Goal: Register for event/course

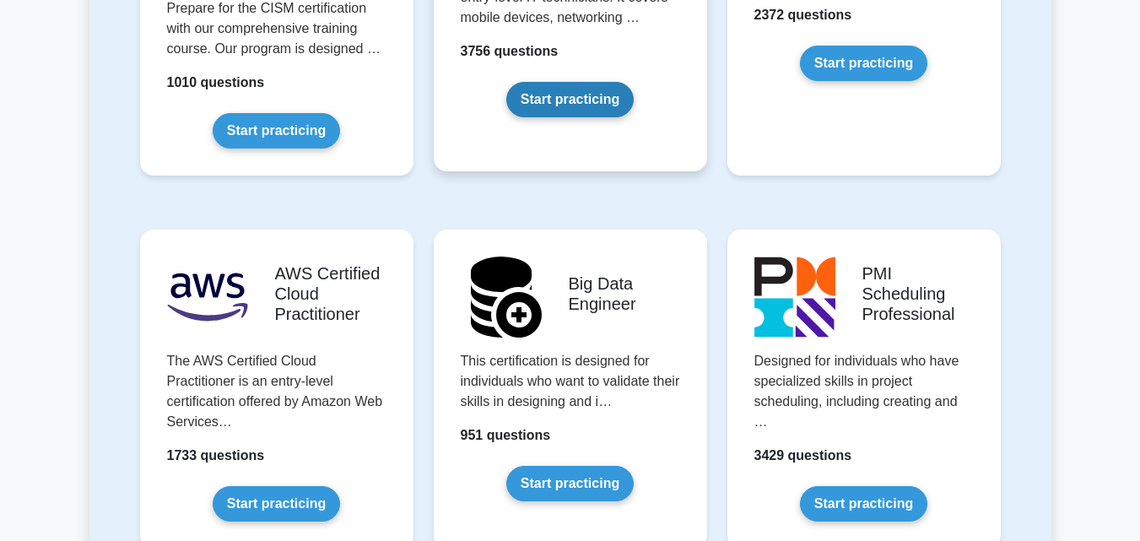
scroll to position [2762, 0]
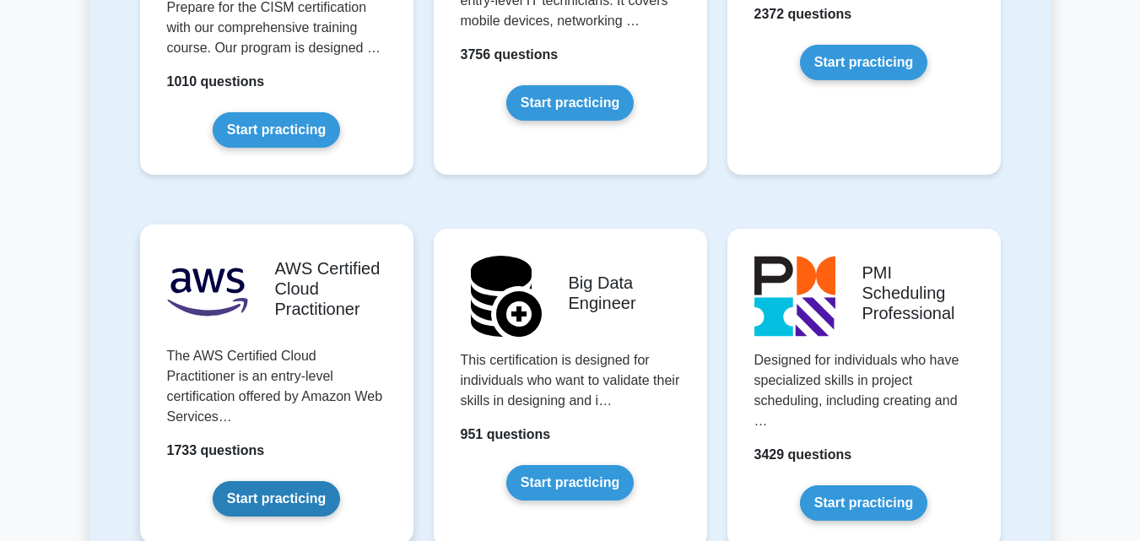
click at [263, 481] on link "Start practicing" at bounding box center [276, 498] width 127 height 35
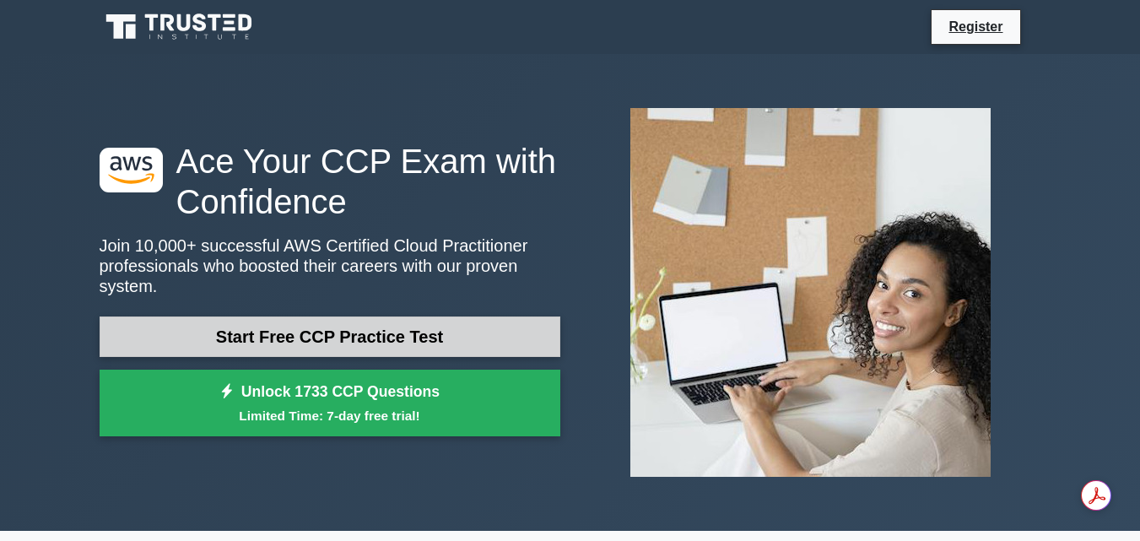
click at [363, 326] on link "Start Free CCP Practice Test" at bounding box center [330, 336] width 461 height 41
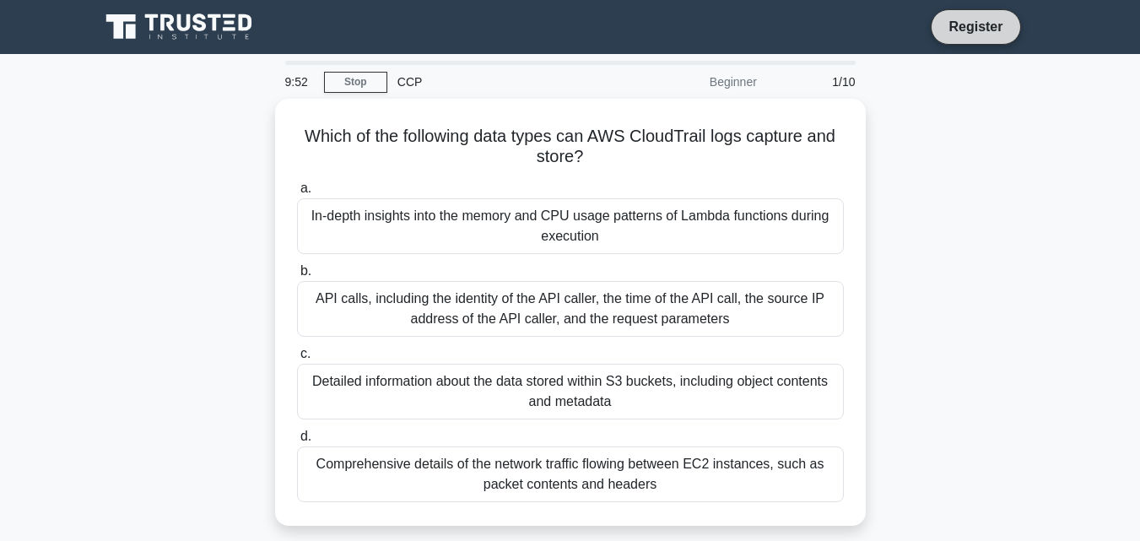
click at [980, 28] on link "Register" at bounding box center [975, 26] width 74 height 21
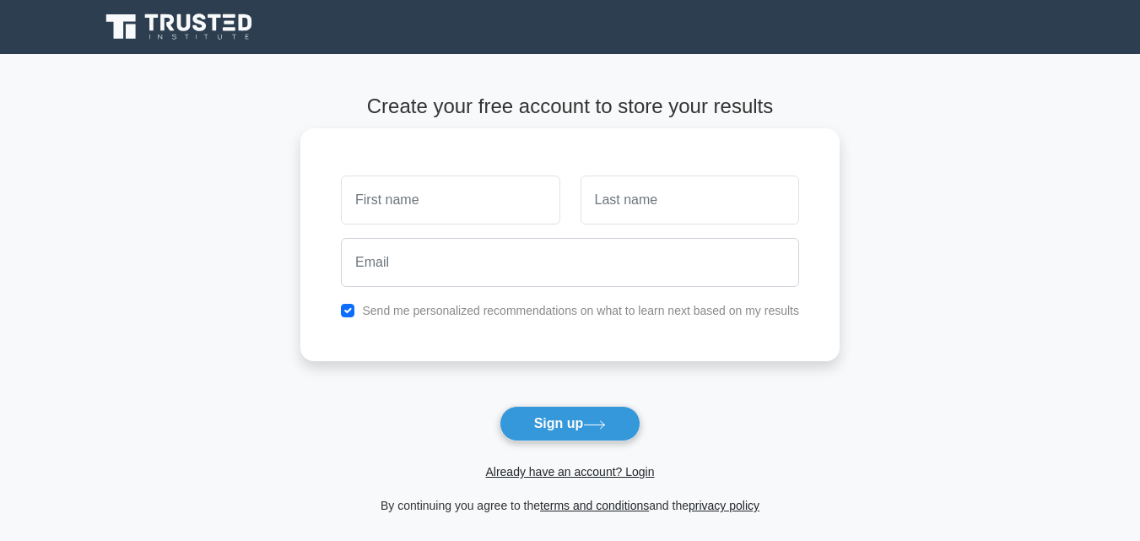
click at [452, 206] on input "text" at bounding box center [450, 200] width 219 height 49
type input "[PERSON_NAME]"
click at [678, 200] on input "text" at bounding box center [690, 200] width 219 height 49
type input "Mundhe"
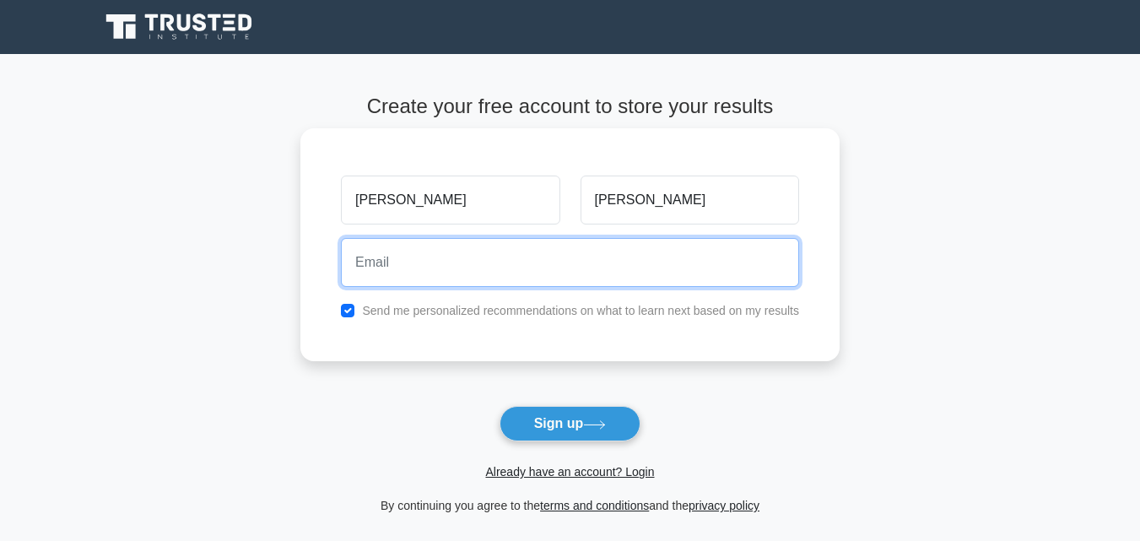
click at [624, 281] on input "email" at bounding box center [570, 262] width 458 height 49
type input "amrutamundhe107@gmail.com"
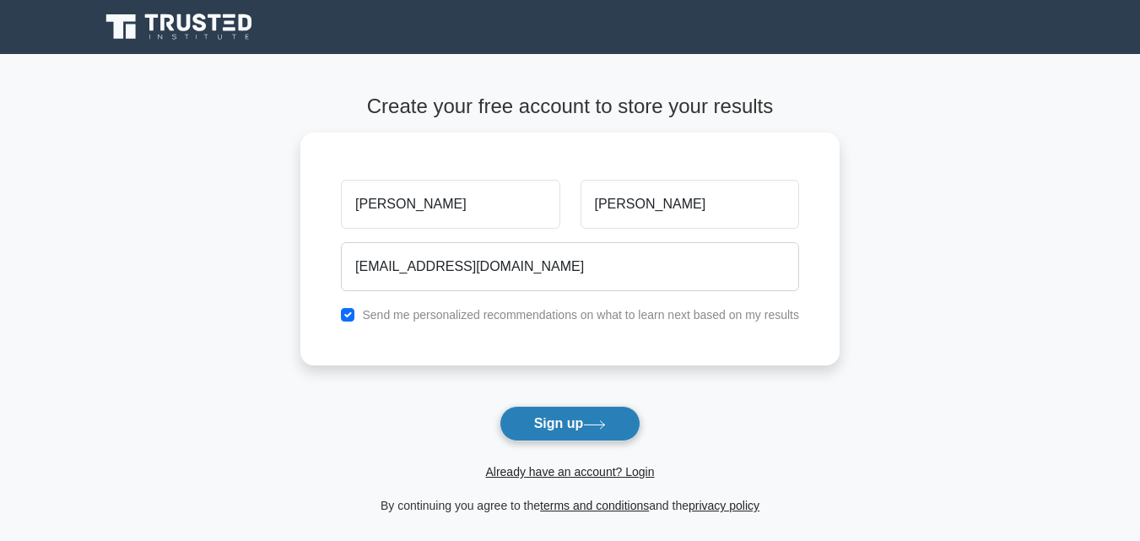
click at [563, 422] on button "Sign up" at bounding box center [571, 423] width 142 height 35
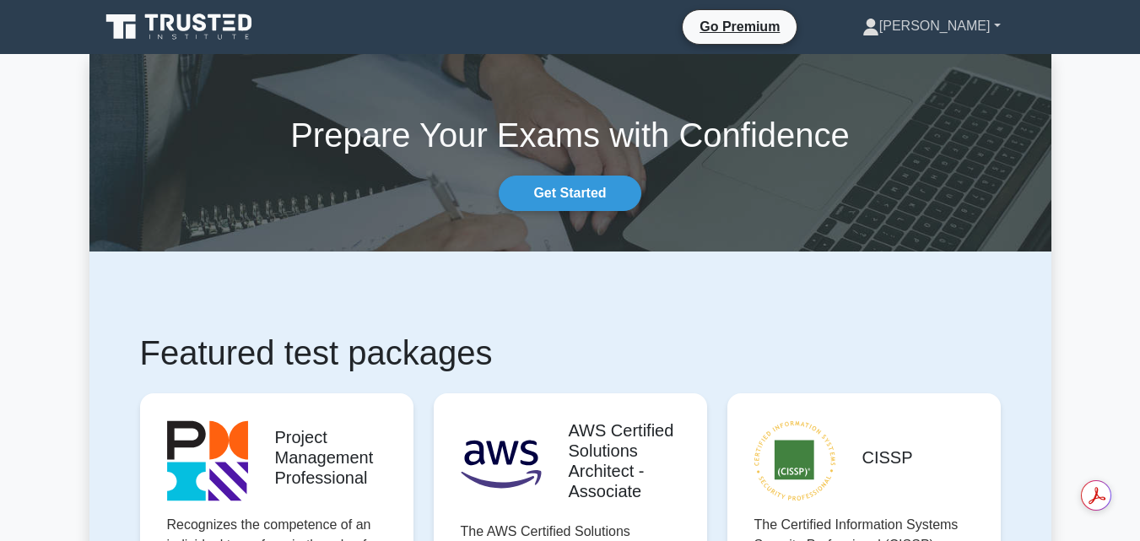
click at [959, 18] on link "[PERSON_NAME]" at bounding box center [931, 26] width 219 height 34
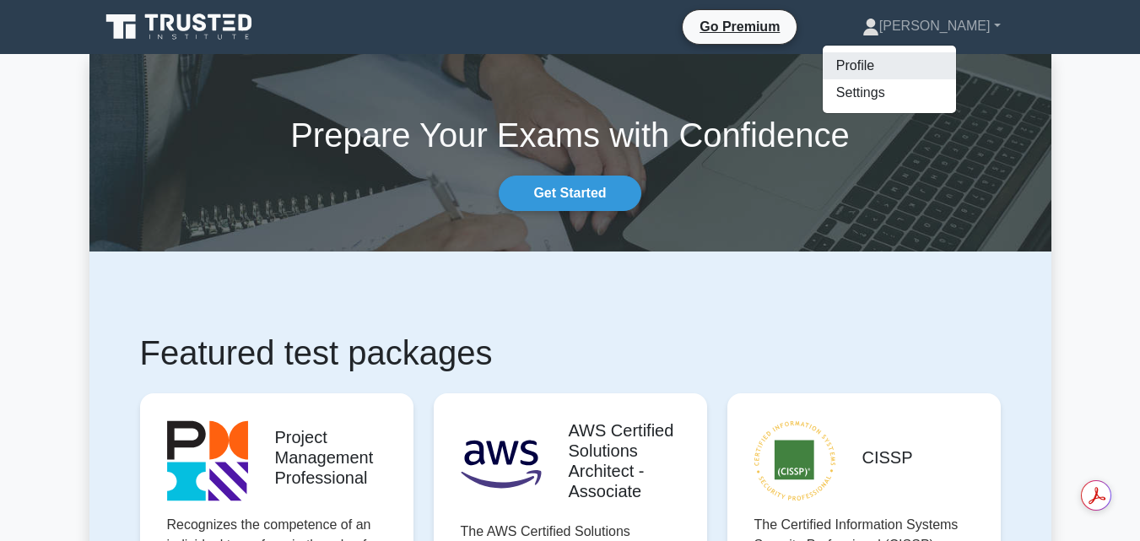
click at [924, 62] on link "Profile" at bounding box center [889, 65] width 133 height 27
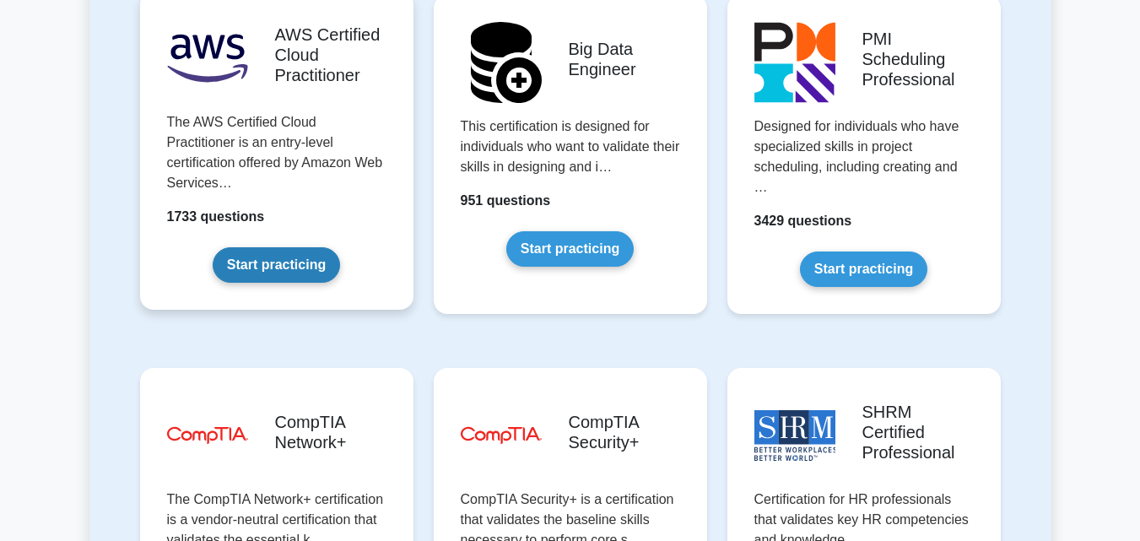
scroll to position [2996, 0]
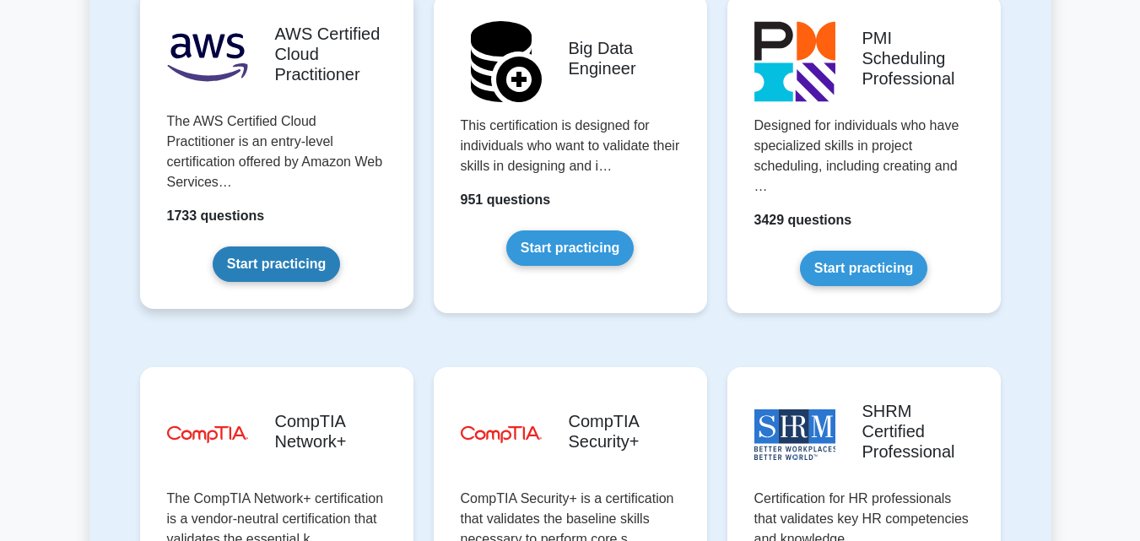
click at [305, 246] on link "Start practicing" at bounding box center [276, 263] width 127 height 35
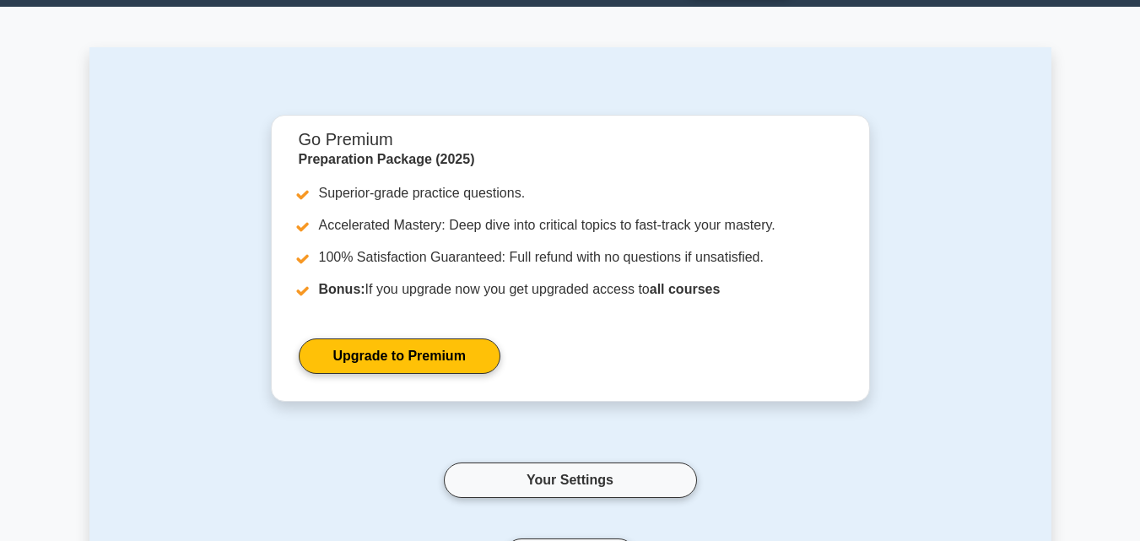
scroll to position [46, 0]
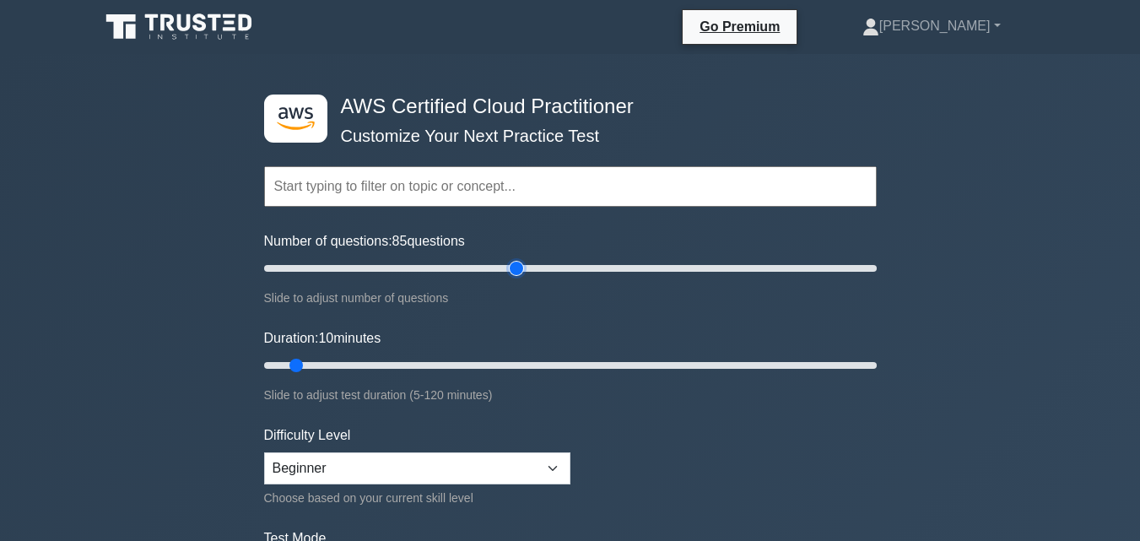
click at [513, 264] on input "Number of questions: 85 questions" at bounding box center [570, 268] width 613 height 20
type input "135"
click at [671, 270] on input "Number of questions: 135 questions" at bounding box center [570, 268] width 613 height 20
type input "75"
click at [639, 366] on input "Duration: 10 minutes" at bounding box center [570, 365] width 613 height 20
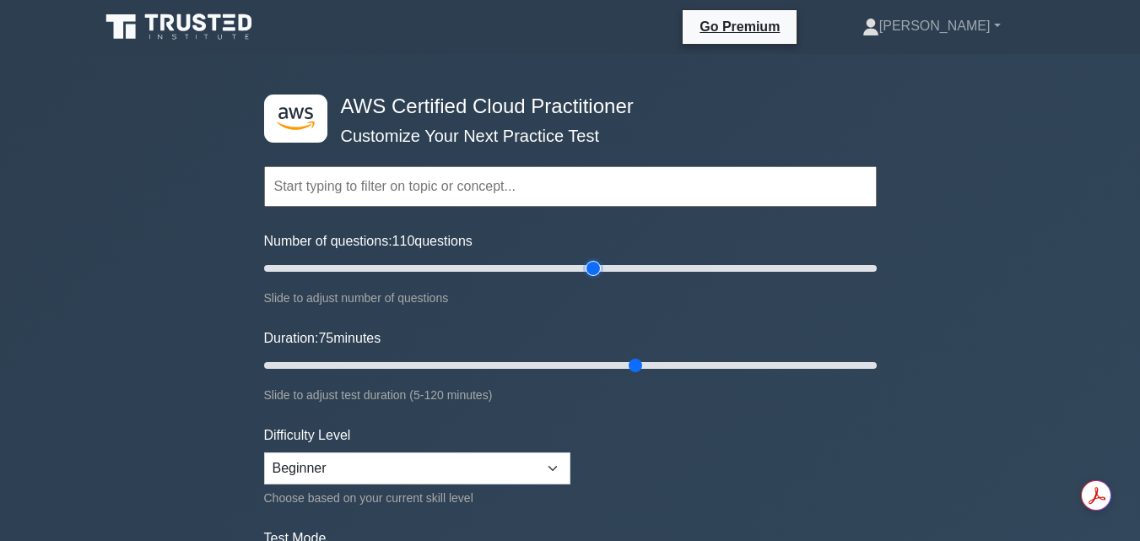
click at [588, 265] on input "Number of questions: 110 questions" at bounding box center [570, 268] width 613 height 20
click at [552, 266] on input "Number of questions: 95 questions" at bounding box center [570, 268] width 613 height 20
click at [509, 270] on input "Number of questions: 85 questions" at bounding box center [570, 268] width 613 height 20
click at [481, 271] on input "Number of questions: 75 questions" at bounding box center [570, 268] width 613 height 20
click at [463, 271] on input "Number of questions: 70 questions" at bounding box center [570, 268] width 613 height 20
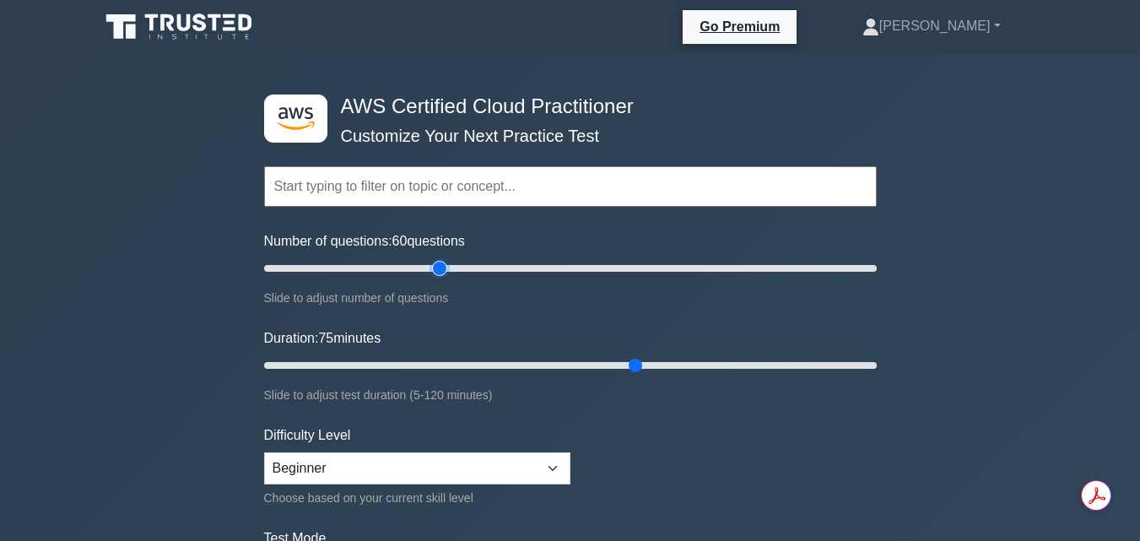
click at [443, 271] on input "Number of questions: 60 questions" at bounding box center [570, 268] width 613 height 20
type input "65"
click at [447, 270] on input "Number of questions: 65 questions" at bounding box center [570, 268] width 613 height 20
click at [735, 365] on input "Duration: 75 minutes" at bounding box center [570, 365] width 613 height 20
click at [815, 361] on input "Duration: 110 minutes" at bounding box center [570, 365] width 613 height 20
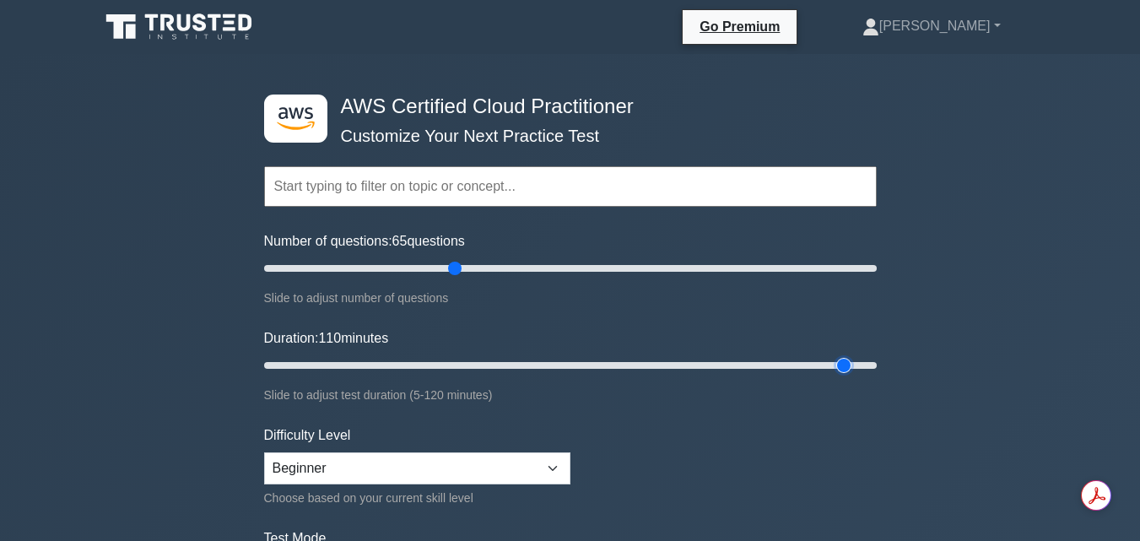
click at [848, 361] on input "Duration: 110 minutes" at bounding box center [570, 365] width 613 height 20
type input "120"
click at [872, 361] on input "Duration: 120 minutes" at bounding box center [570, 365] width 613 height 20
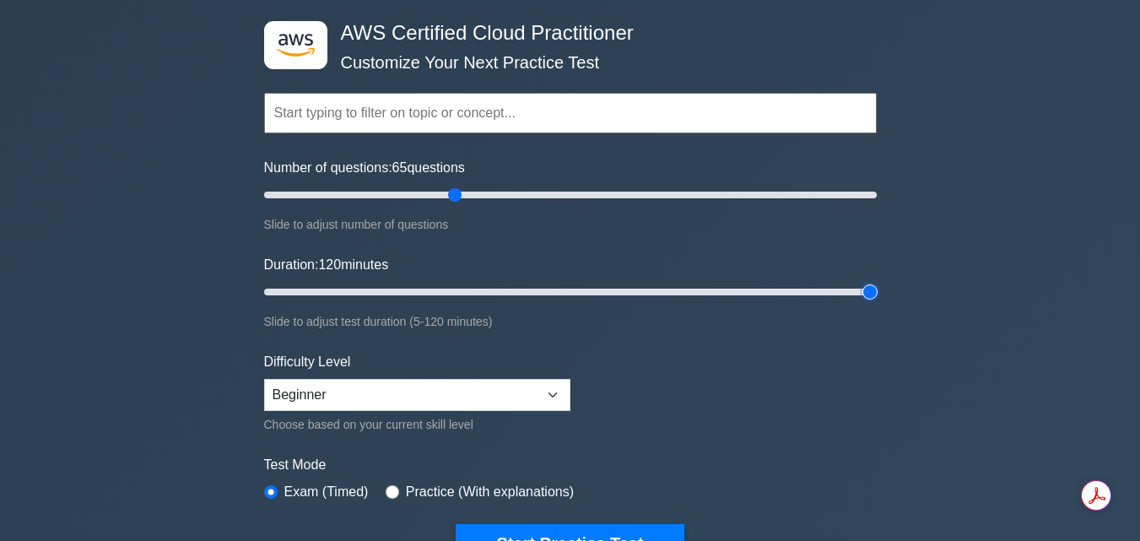
scroll to position [86, 0]
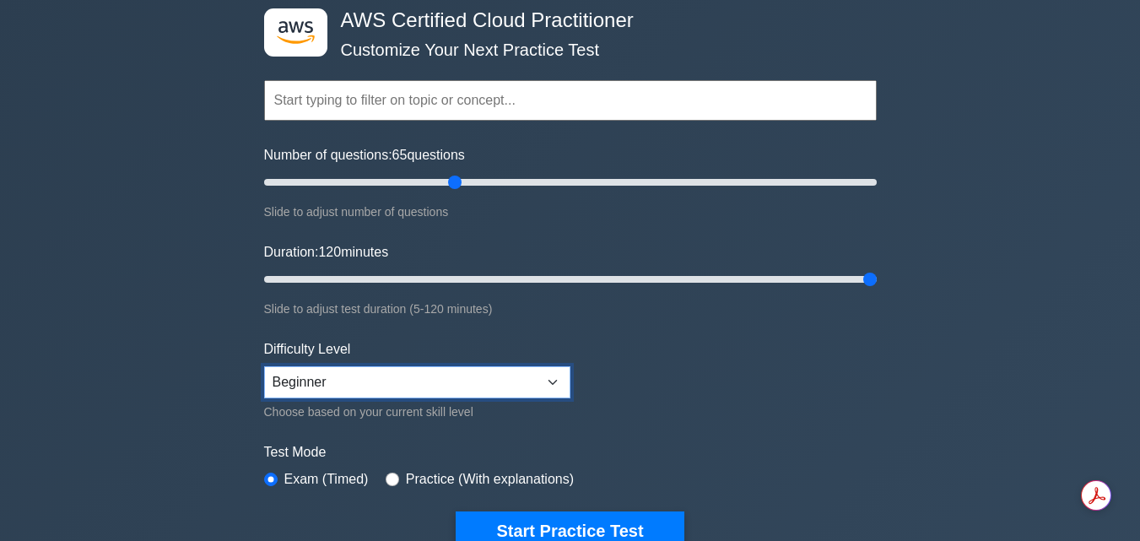
click at [521, 375] on select "Beginner Intermediate Expert" at bounding box center [417, 382] width 306 height 32
click at [461, 384] on select "Beginner Intermediate Expert" at bounding box center [417, 382] width 306 height 32
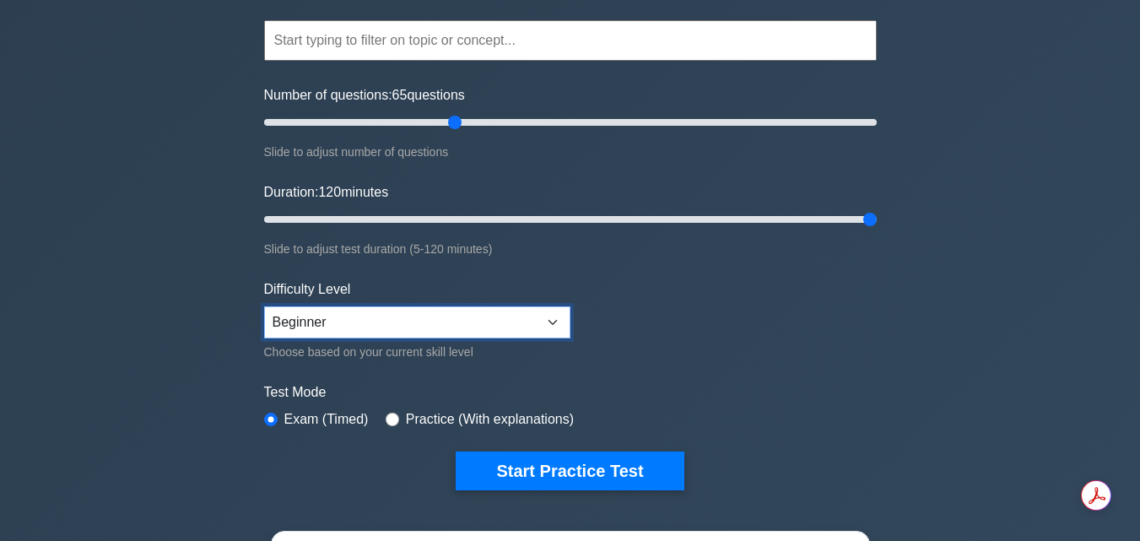
scroll to position [149, 0]
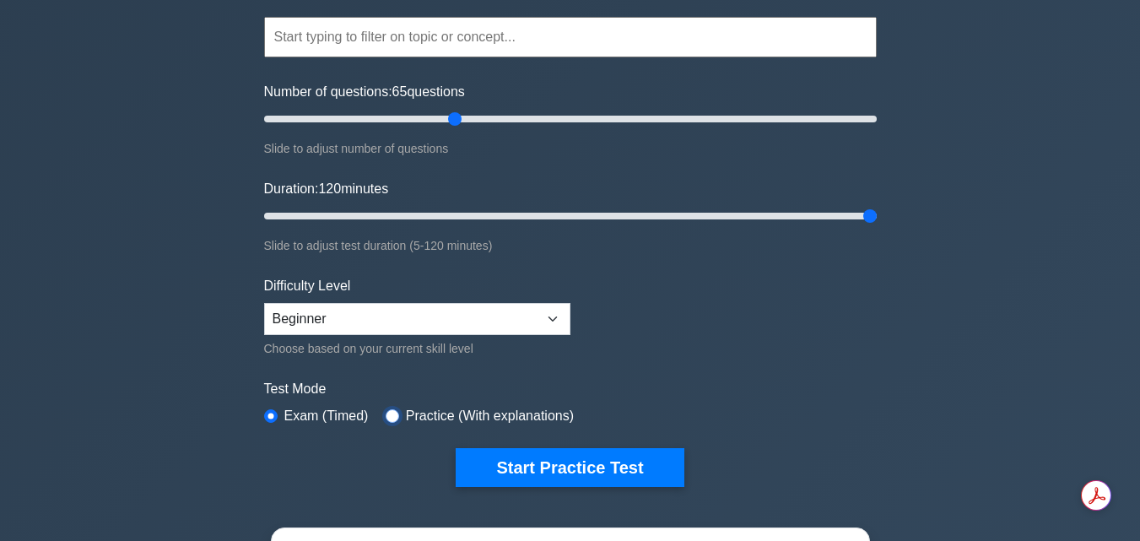
click at [391, 412] on input "radio" at bounding box center [393, 416] width 14 height 14
radio input "true"
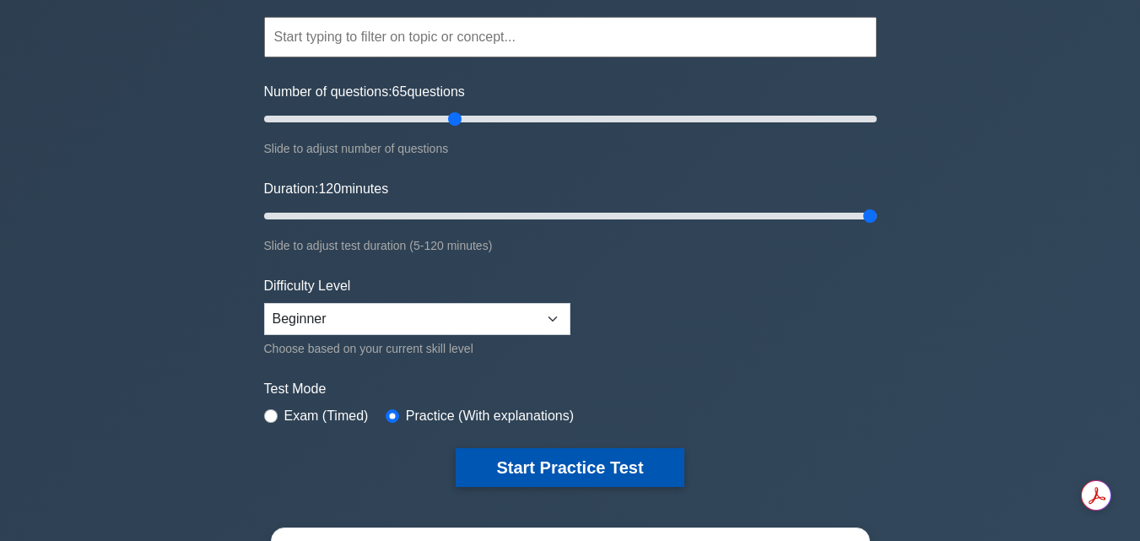
click at [531, 467] on button "Start Practice Test" at bounding box center [570, 467] width 228 height 39
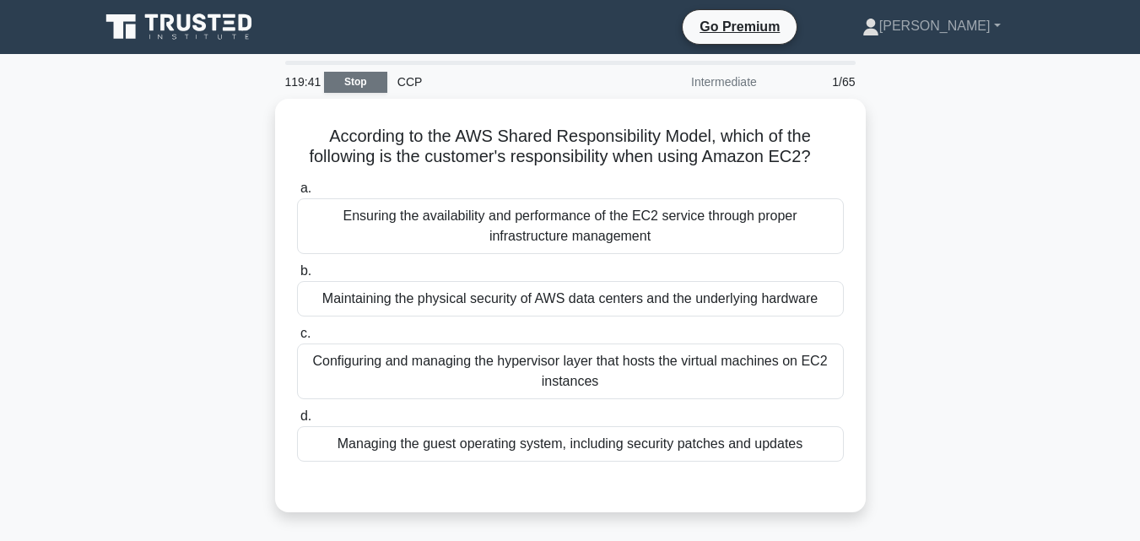
click at [344, 80] on link "Stop" at bounding box center [355, 82] width 63 height 21
